Goal: Go to known website: Go to known website

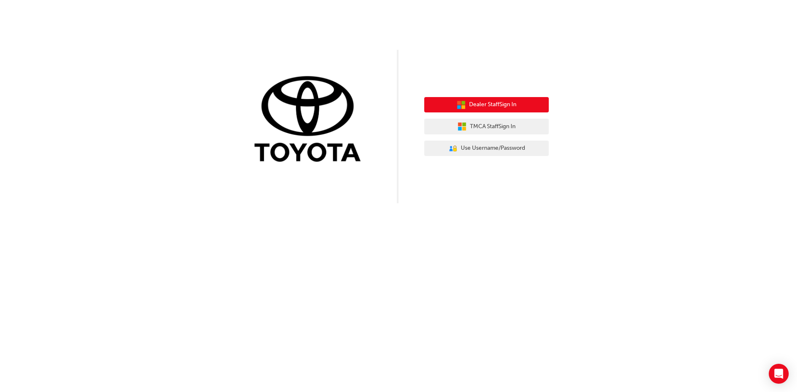
click at [517, 100] on button "Dealer Staff Sign In" at bounding box center [486, 105] width 125 height 16
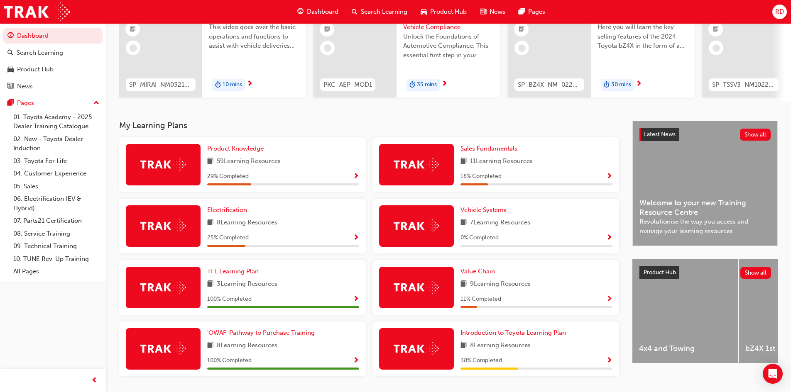
scroll to position [77, 0]
